Goal: Check status: Check status

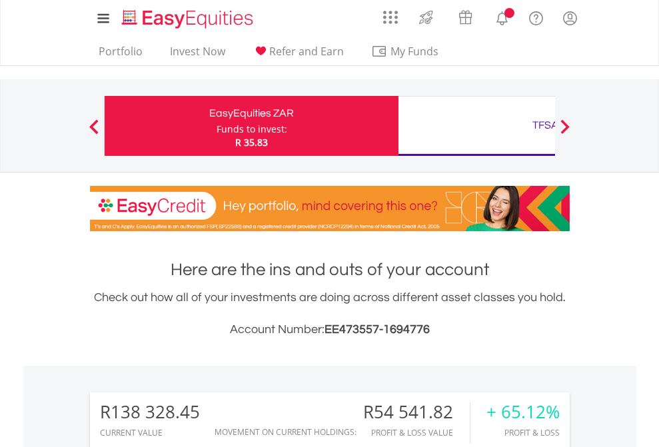
scroll to position [128, 209]
click at [217, 126] on div "Funds to invest:" at bounding box center [252, 129] width 71 height 13
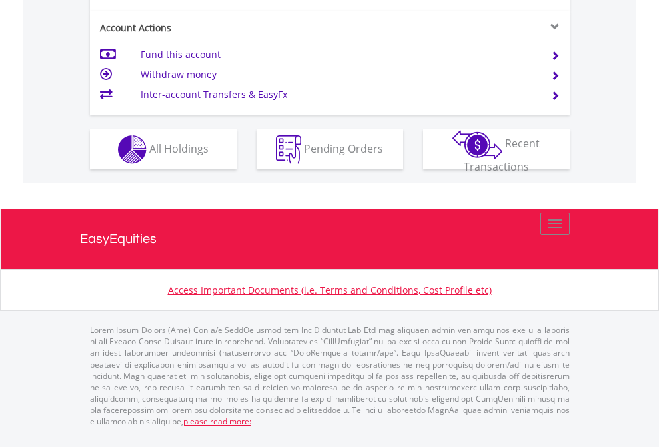
scroll to position [1304, 0]
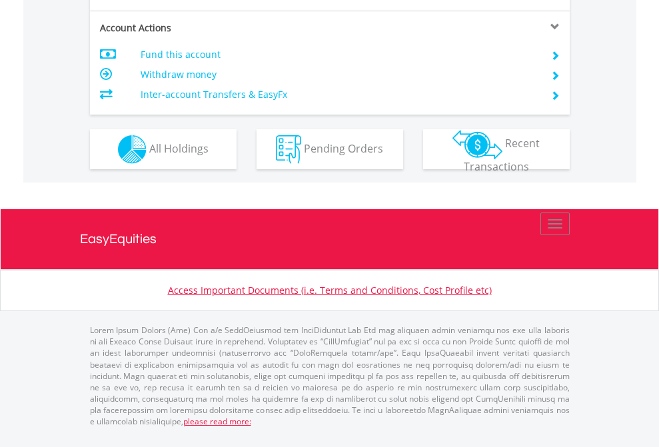
scroll to position [1251, 0]
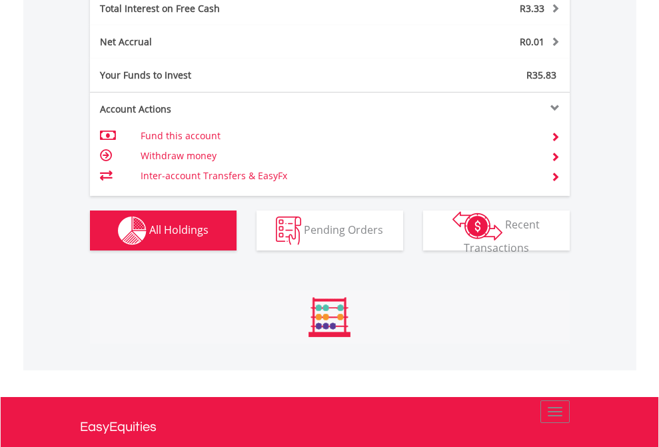
scroll to position [128, 209]
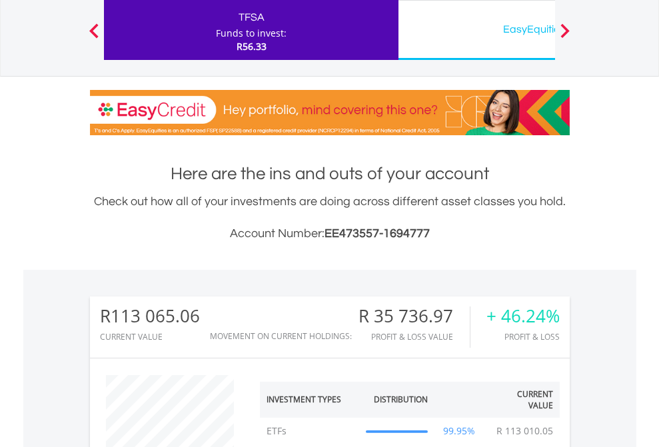
scroll to position [128, 209]
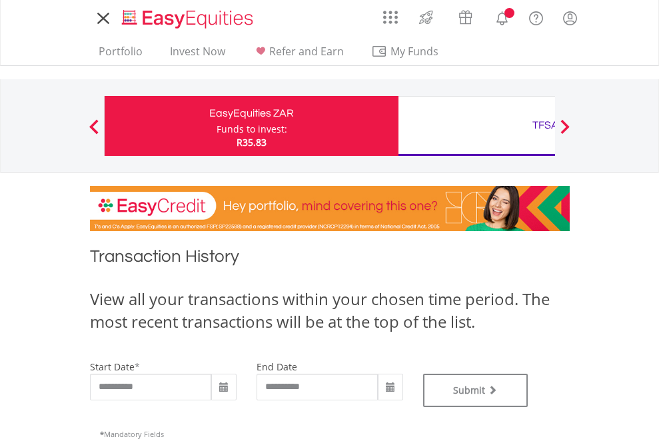
type input "**********"
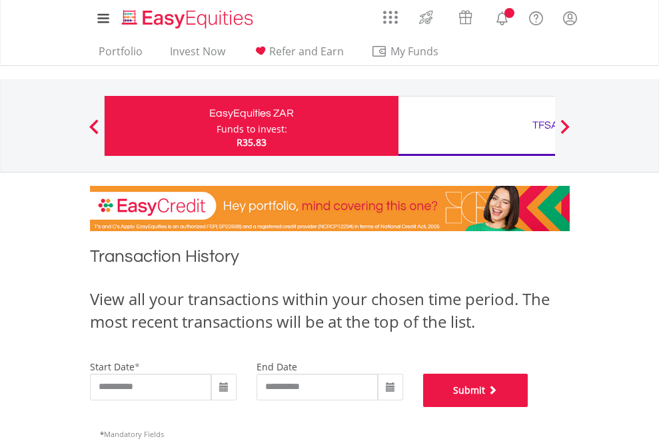
click at [528, 407] on button "Submit" at bounding box center [475, 390] width 105 height 33
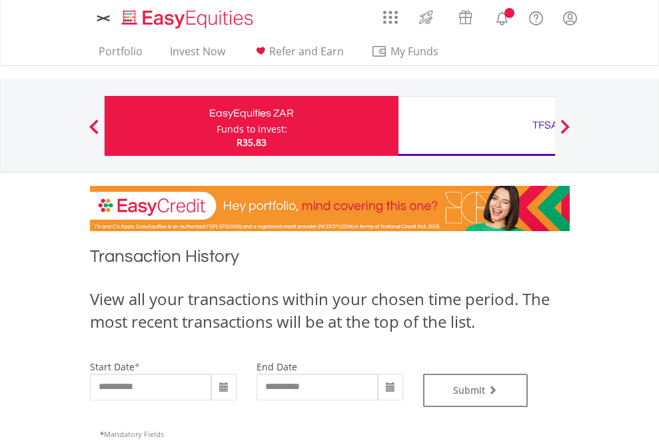
click at [477, 126] on div "TFSA" at bounding box center [546, 125] width 278 height 19
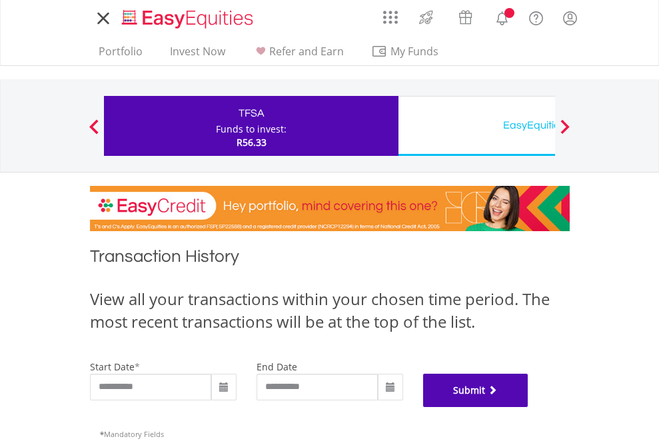
click at [528, 407] on button "Submit" at bounding box center [475, 390] width 105 height 33
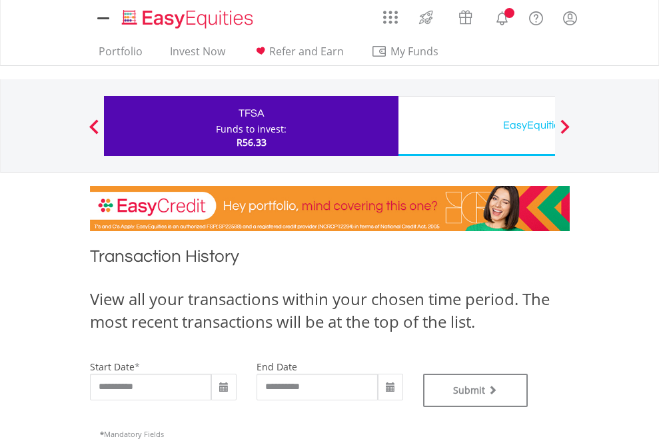
click at [477, 126] on div "EasyEquities USD" at bounding box center [546, 125] width 278 height 19
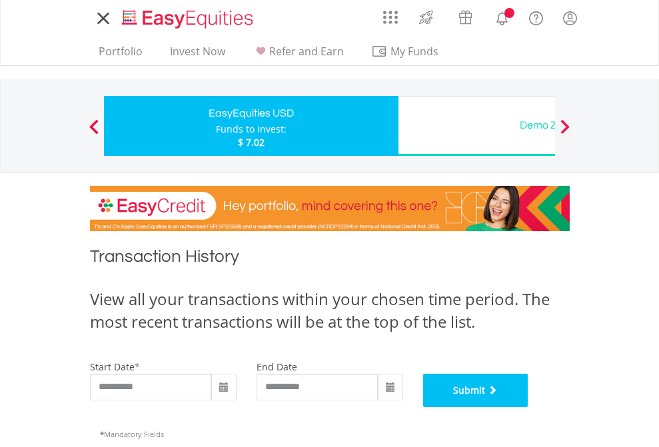
click at [528, 407] on button "Submit" at bounding box center [475, 390] width 105 height 33
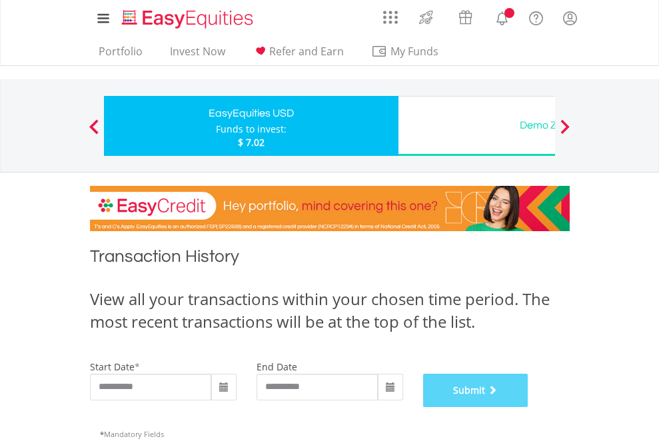
scroll to position [540, 0]
